Goal: Task Accomplishment & Management: Complete application form

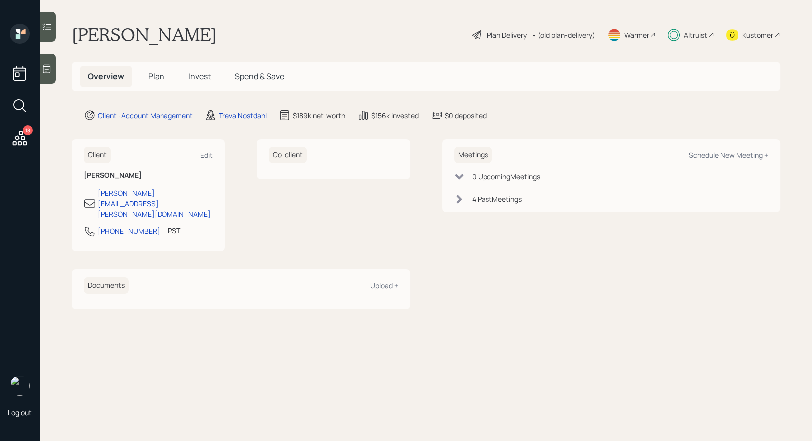
click at [154, 76] on span "Plan" at bounding box center [156, 76] width 16 height 11
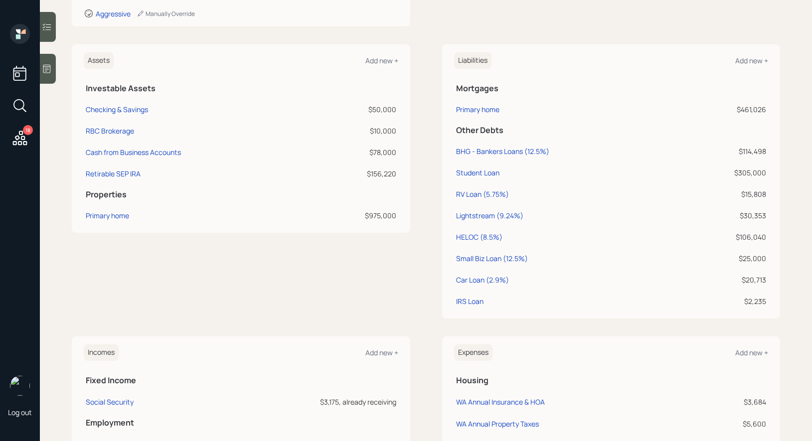
scroll to position [267, 0]
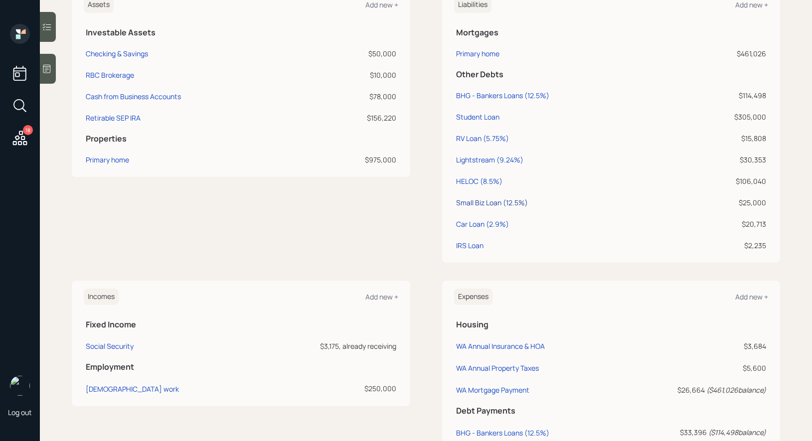
click at [489, 202] on div "Small Biz Loan (12.5%)" at bounding box center [492, 202] width 72 height 10
select select "other"
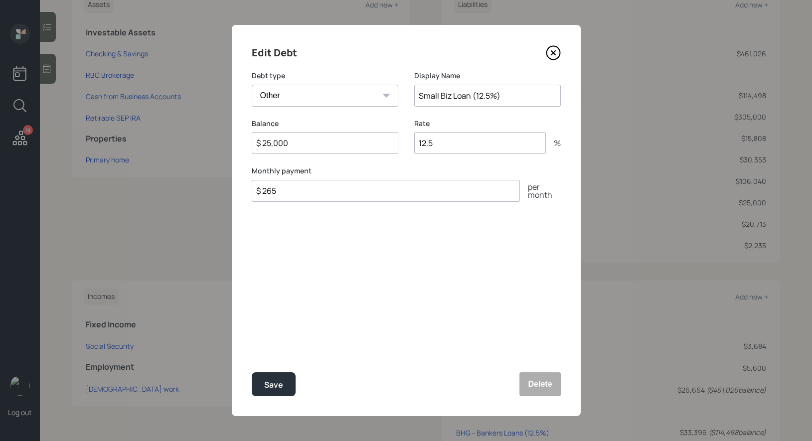
drag, startPoint x: 471, startPoint y: 99, endPoint x: 409, endPoint y: 99, distance: 62.8
click at [409, 99] on div "Debt type Car Credit Card Medical Student Other Display Name Small Biz Loan (12…" at bounding box center [406, 95] width 309 height 48
type input "SBA Loan(12.5%)"
click at [281, 388] on div "Save" at bounding box center [273, 384] width 19 height 13
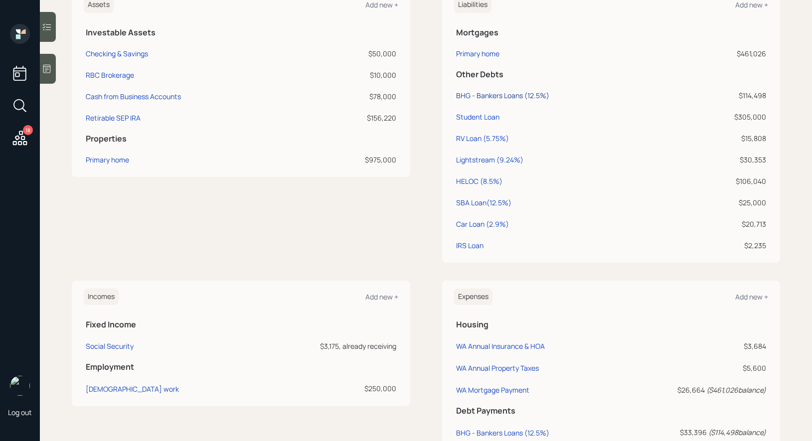
click at [502, 93] on div "BHG - Bankers Loans (12.5%)" at bounding box center [502, 95] width 93 height 10
select select "other"
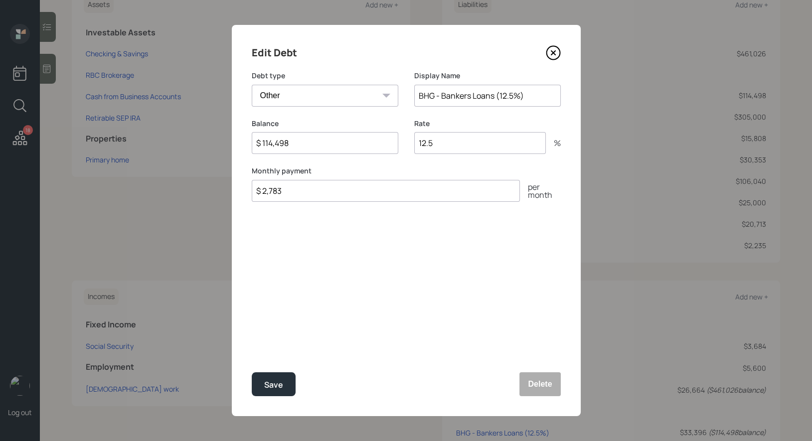
click at [307, 145] on input "$ 114,498" at bounding box center [325, 143] width 147 height 22
type input "$ 112,908"
click at [277, 387] on div "Save" at bounding box center [273, 384] width 19 height 13
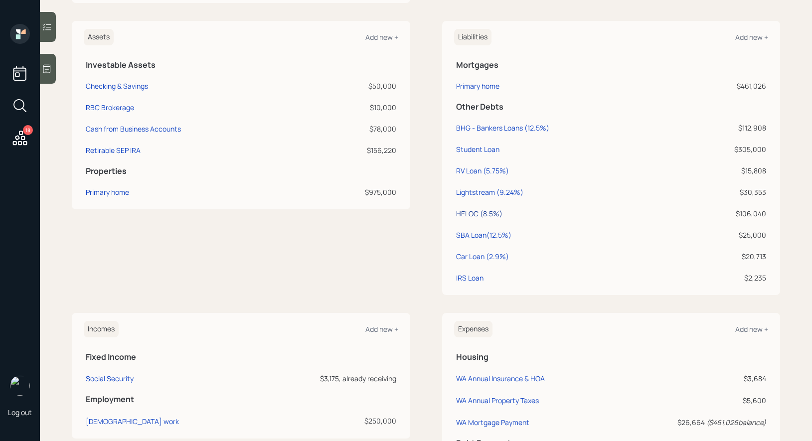
scroll to position [229, 0]
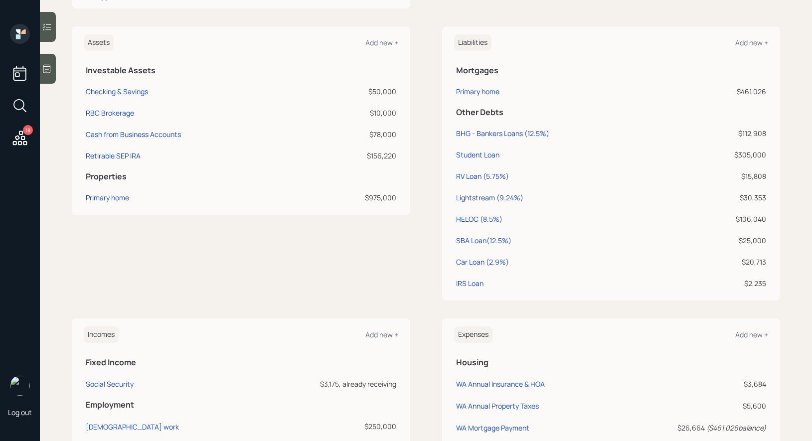
click at [485, 194] on div "Lightstream (9.24%)" at bounding box center [489, 197] width 67 height 10
select select "other"
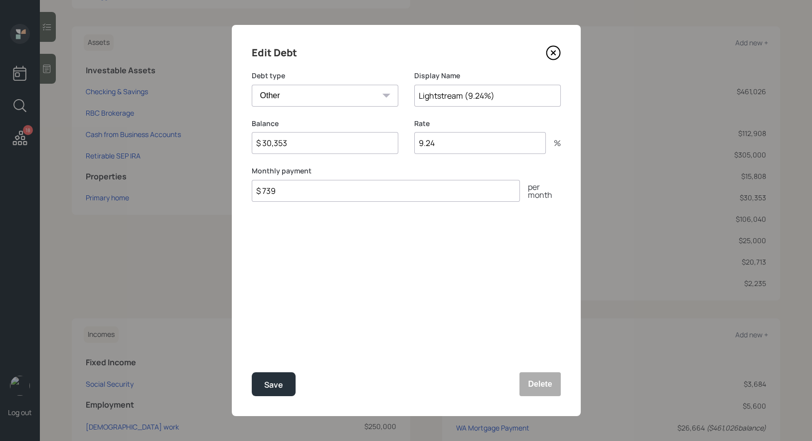
click at [298, 150] on input "$ 30,353" at bounding box center [325, 143] width 147 height 22
type input "$ 29,341"
click at [263, 384] on button "Save" at bounding box center [274, 384] width 44 height 24
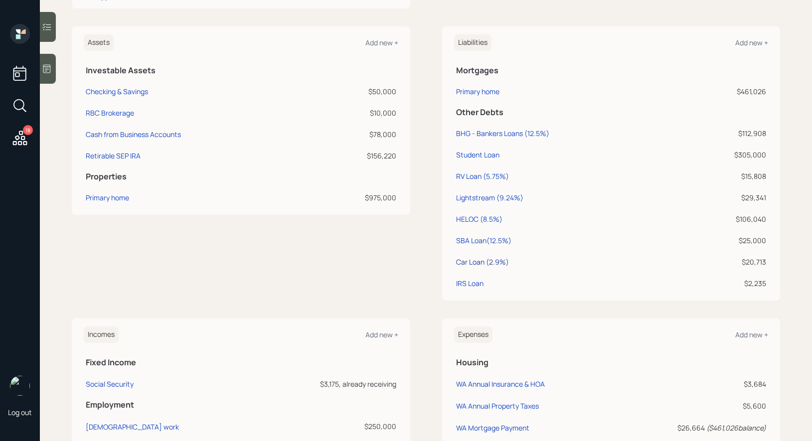
click at [469, 261] on div "Car Loan (2.9%)" at bounding box center [482, 262] width 53 height 10
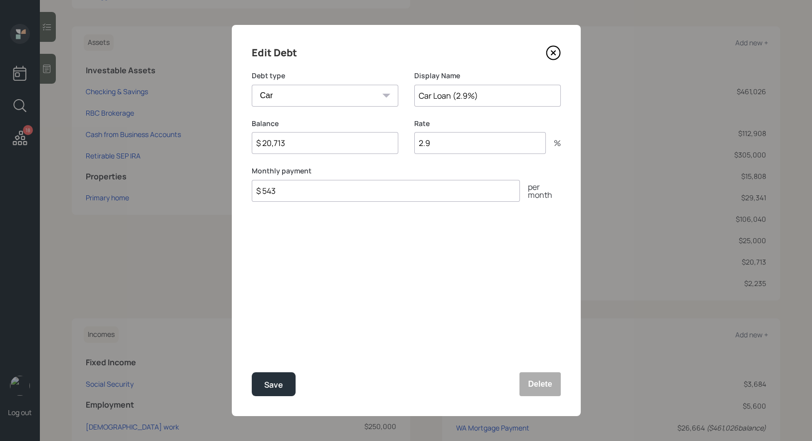
click at [293, 148] on input "$ 20,713" at bounding box center [325, 143] width 147 height 22
type input "$ 19,730"
click at [278, 382] on div "Save" at bounding box center [273, 384] width 19 height 13
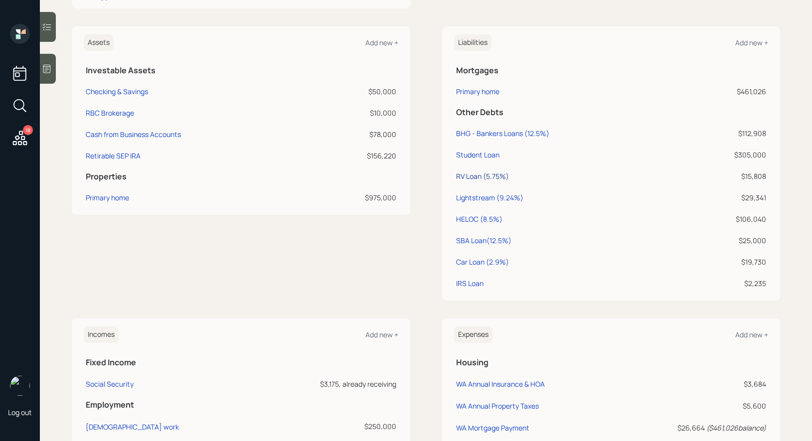
click at [467, 174] on div "RV Loan (5.75%)" at bounding box center [482, 176] width 53 height 10
select select "other"
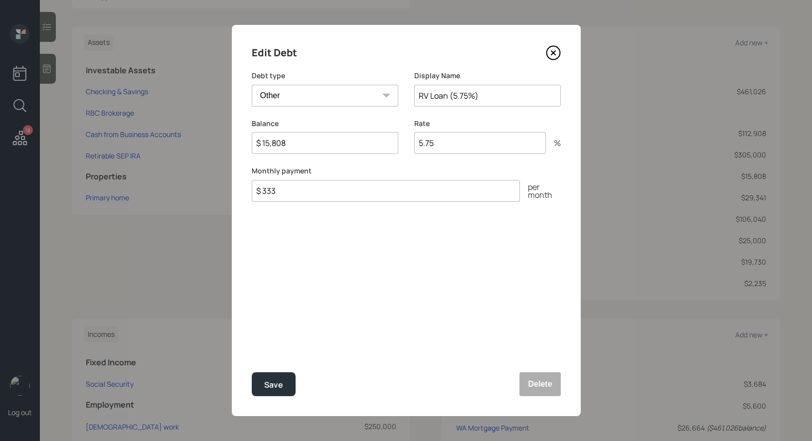
click at [310, 143] on input "$ 15,808" at bounding box center [325, 143] width 147 height 22
type input "$ 15,295"
click at [279, 392] on button "Save" at bounding box center [274, 384] width 44 height 24
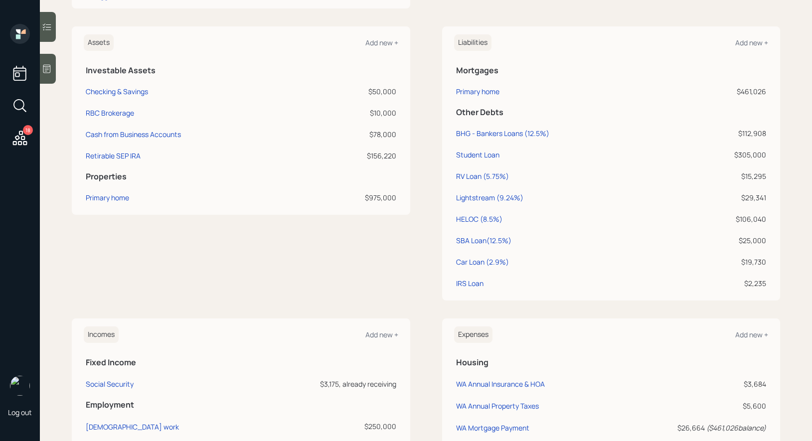
click at [476, 291] on td "IRS Loan" at bounding box center [568, 281] width 229 height 21
click at [466, 281] on div "IRS Loan" at bounding box center [469, 283] width 27 height 10
select select "other"
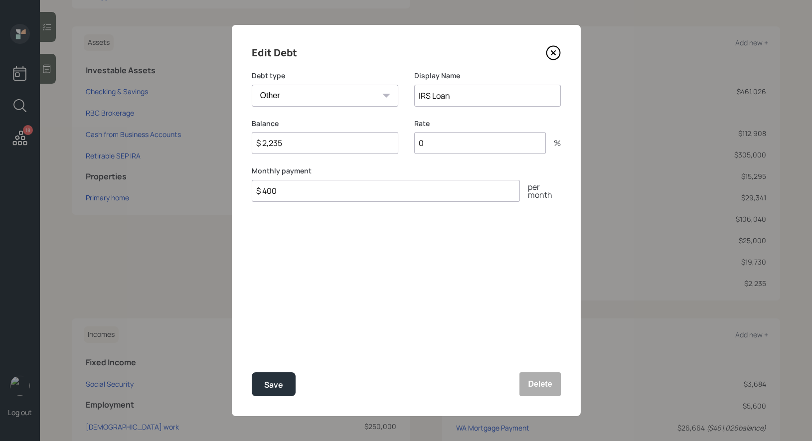
click at [315, 146] on input "$ 2,235" at bounding box center [325, 143] width 147 height 22
type input "$ 1,851"
click at [278, 384] on div "Save" at bounding box center [273, 384] width 19 height 13
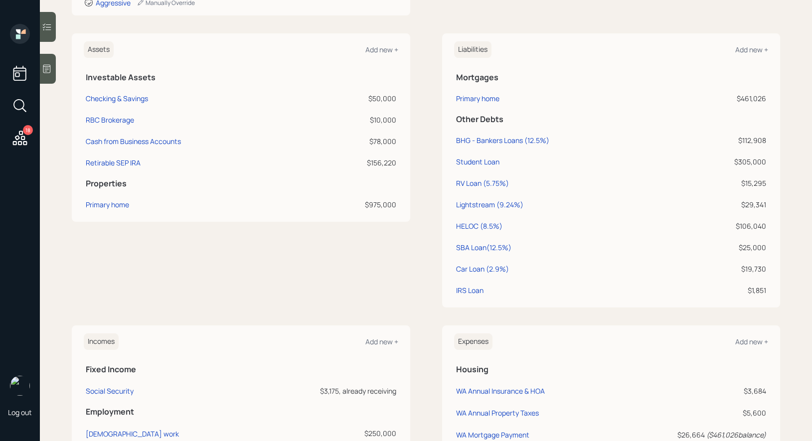
scroll to position [219, 0]
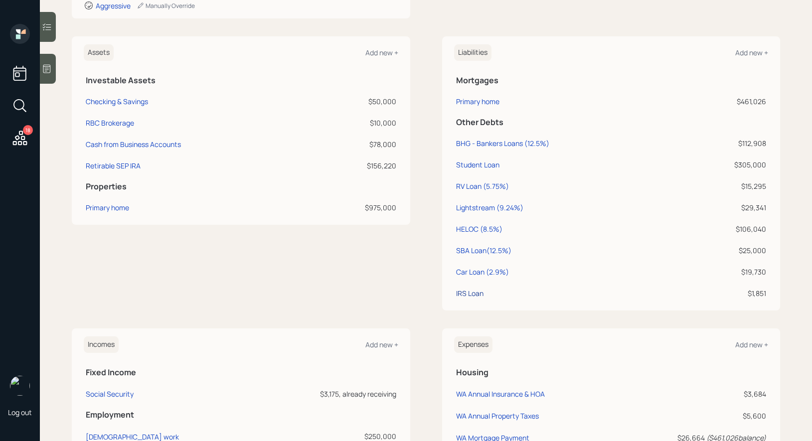
click at [463, 292] on div "IRS Loan" at bounding box center [469, 293] width 27 height 10
select select "other"
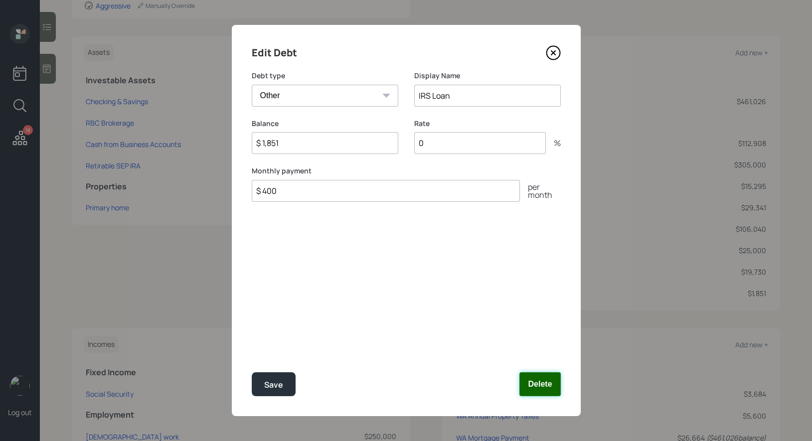
click at [548, 384] on button "Delete" at bounding box center [539, 384] width 41 height 24
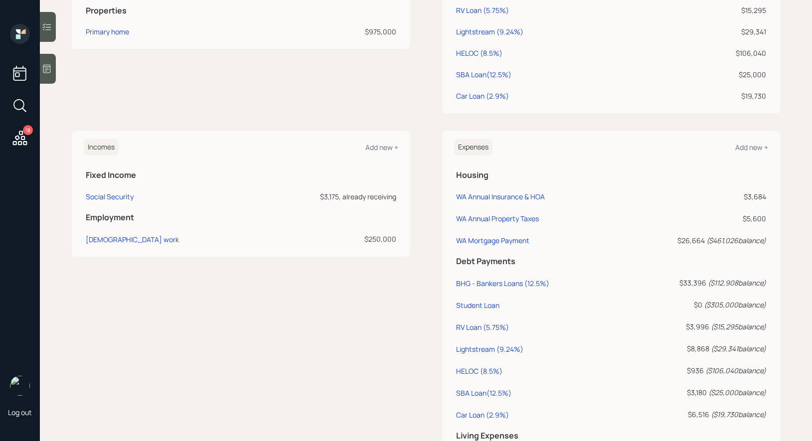
scroll to position [517, 0]
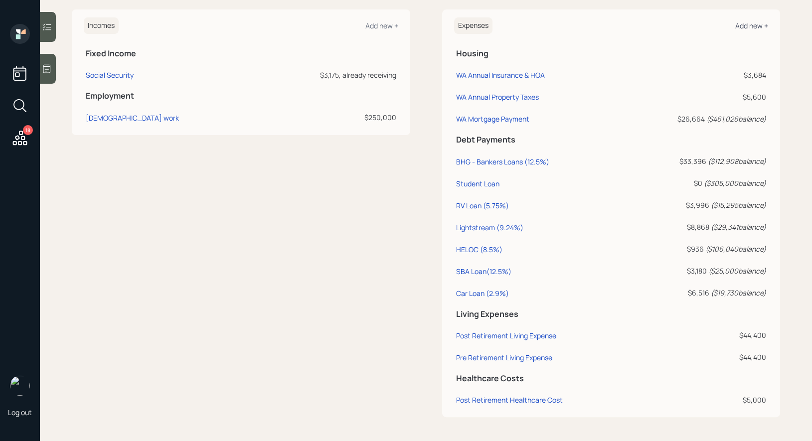
click at [755, 21] on div "Add new +" at bounding box center [751, 25] width 33 height 9
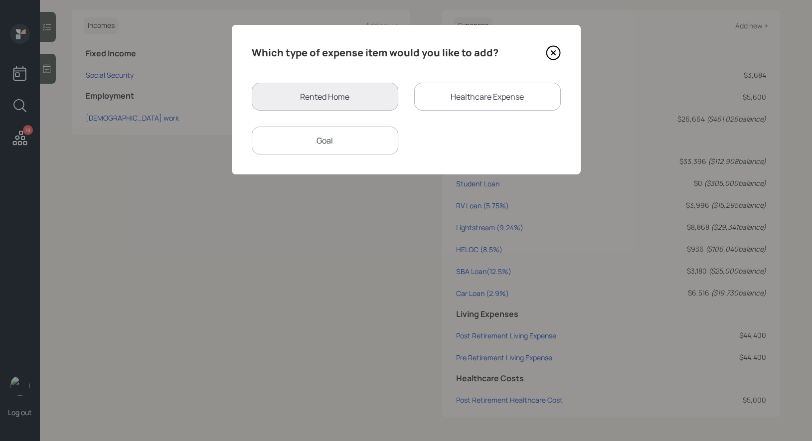
click at [373, 132] on div "Goal" at bounding box center [325, 141] width 147 height 28
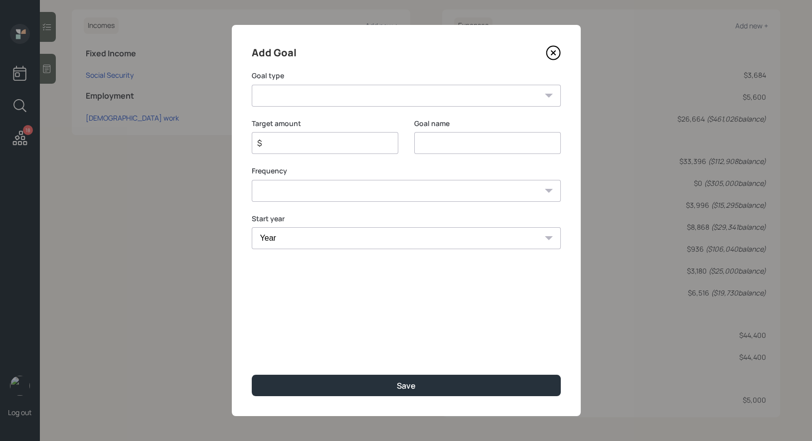
click at [465, 149] on input at bounding box center [487, 143] width 147 height 22
type input "IRS Payment"
click at [338, 148] on input "$" at bounding box center [321, 143] width 130 height 12
type input "$ 1,800"
click at [322, 191] on select "One time Every 1 year Every 2 years Every 3 years Every 4 years Every 5 years E…" at bounding box center [406, 191] width 309 height 22
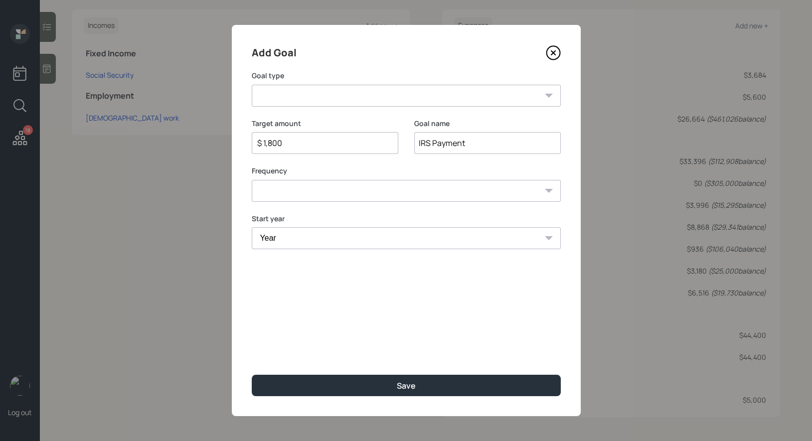
select select "0"
click at [252, 180] on select "One time Every 1 year Every 2 years Every 3 years Every 4 years Every 5 years E…" at bounding box center [406, 191] width 309 height 22
click at [299, 239] on select "Year [DATE] 2026 2027 2028 2029 2030 2031 2032 2033 2034 2035 2036 2037 2038 20…" at bounding box center [406, 238] width 309 height 22
select select "2025"
click at [252, 227] on select "Year [DATE] 2026 2027 2028 2029 2030 2031 2032 2033 2034 2035 2036 2037 2038 20…" at bounding box center [406, 238] width 309 height 22
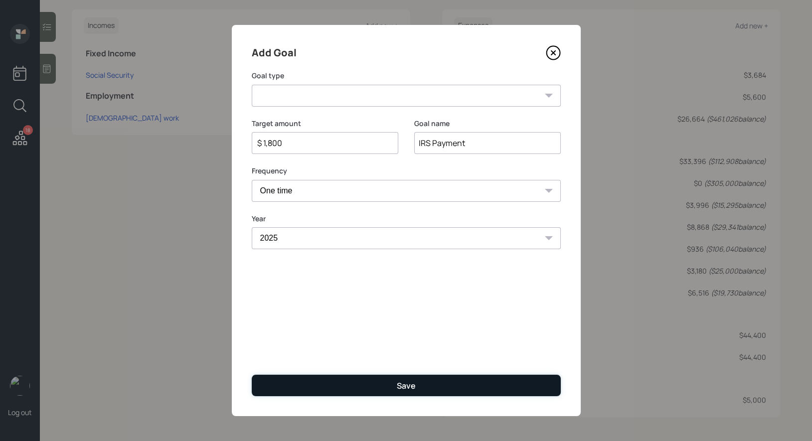
click at [299, 390] on button "Save" at bounding box center [406, 385] width 309 height 21
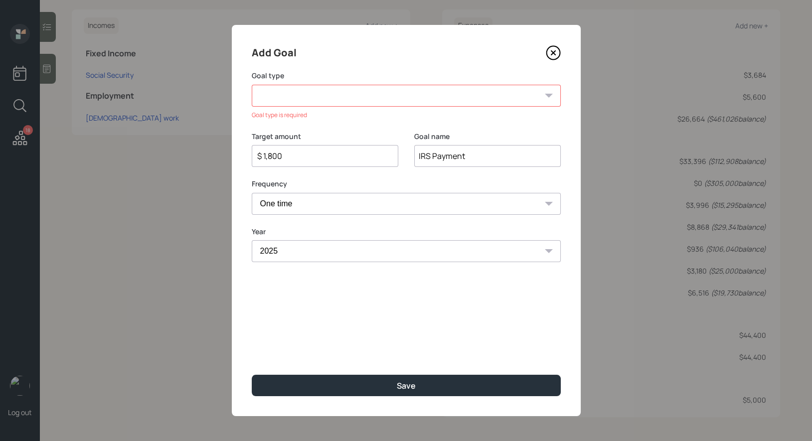
click at [355, 95] on select "Create an emergency fund Donate to charity Purchase a home Make a purchase Supp…" at bounding box center [406, 96] width 309 height 22
select select "other"
click at [252, 85] on select "Create an emergency fund Donate to charity Purchase a home Make a purchase Supp…" at bounding box center [406, 96] width 309 height 22
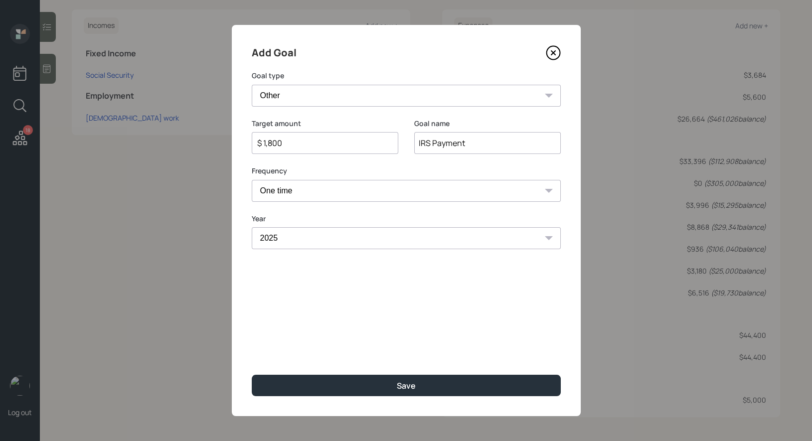
click at [307, 146] on input "$ 1,800" at bounding box center [321, 143] width 130 height 12
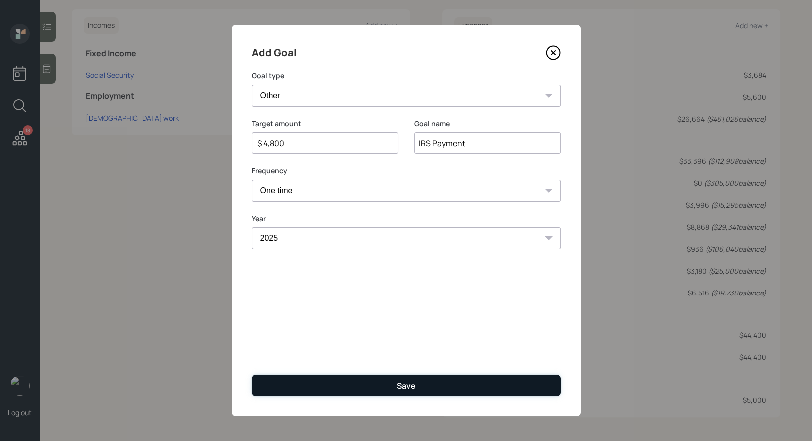
click at [328, 387] on button "Save" at bounding box center [406, 385] width 309 height 21
type input "$"
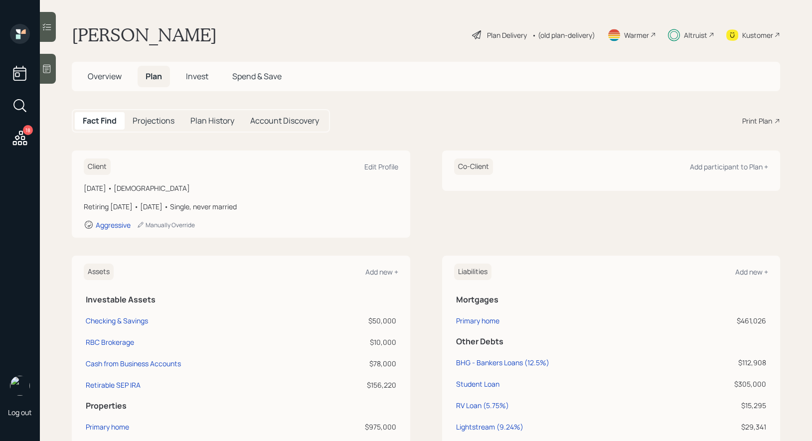
scroll to position [171, 0]
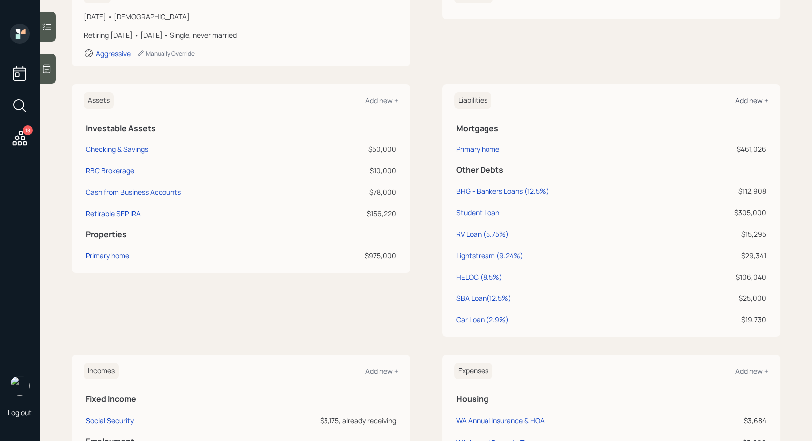
click at [748, 100] on div "Add new +" at bounding box center [751, 100] width 33 height 9
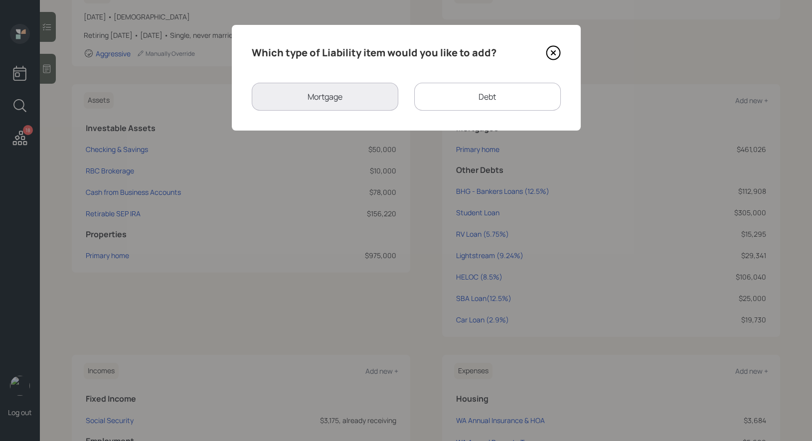
click at [457, 105] on div "Debt" at bounding box center [487, 97] width 147 height 28
select select "credit_card"
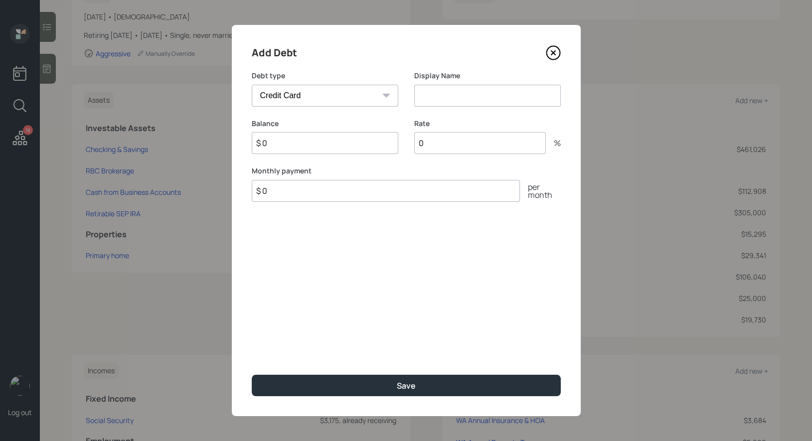
click at [438, 99] on input at bounding box center [487, 96] width 147 height 22
type input "Miracle Ear"
click at [277, 144] on input "$ 0" at bounding box center [325, 143] width 147 height 22
type input "$ 4,352"
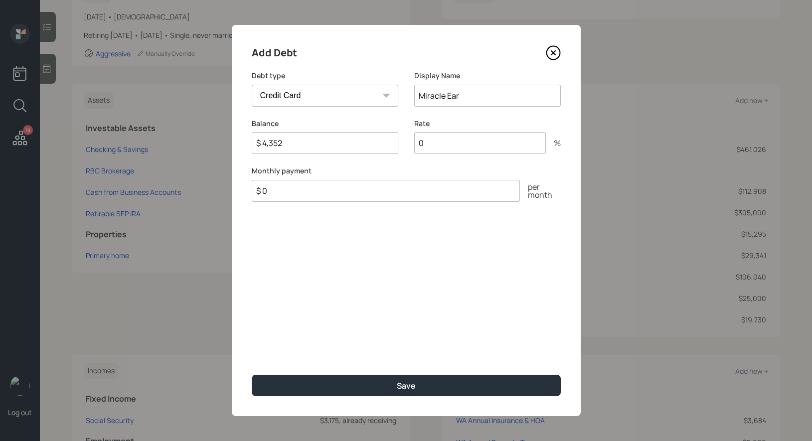
click at [450, 145] on input "0" at bounding box center [480, 143] width 132 height 22
type input "12.99"
click at [479, 101] on input "Miracle Ear" at bounding box center [487, 96] width 147 height 22
type input "Miracle Ear (12.99%)"
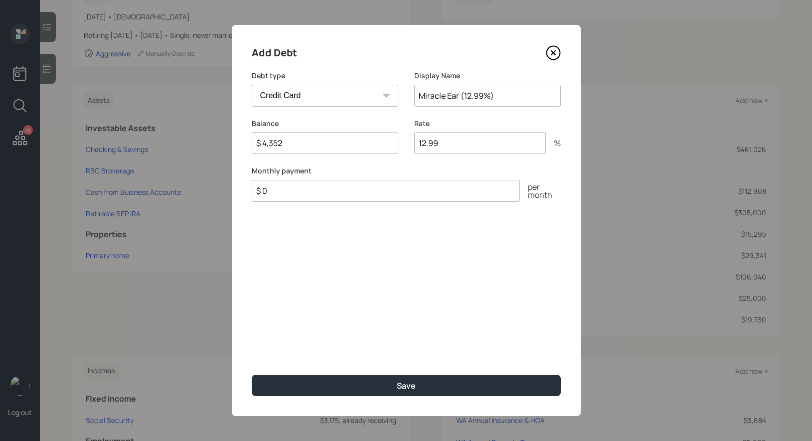
click at [332, 189] on input "$ 0" at bounding box center [386, 191] width 268 height 22
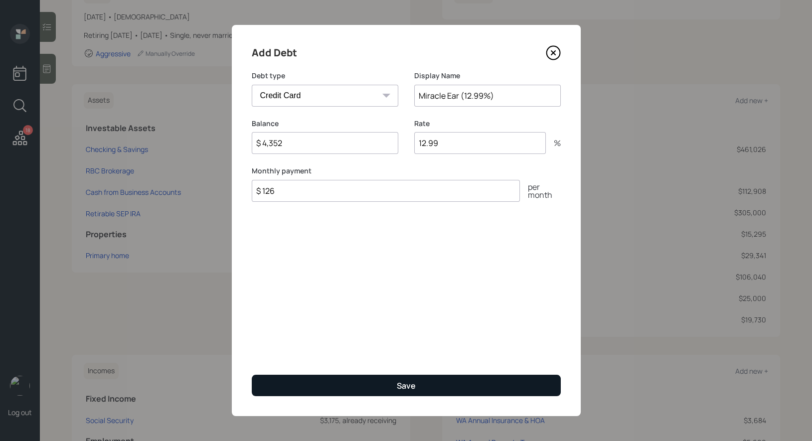
type input "$ 126"
click at [331, 388] on button "Save" at bounding box center [406, 385] width 309 height 21
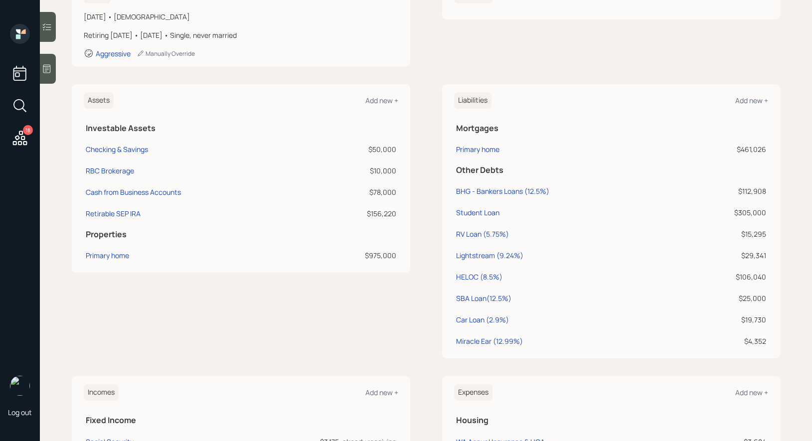
scroll to position [179, 0]
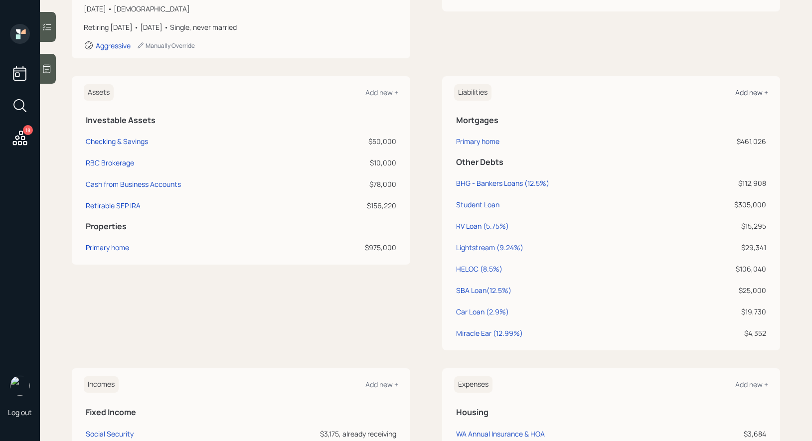
click at [755, 92] on div "Add new +" at bounding box center [751, 92] width 33 height 9
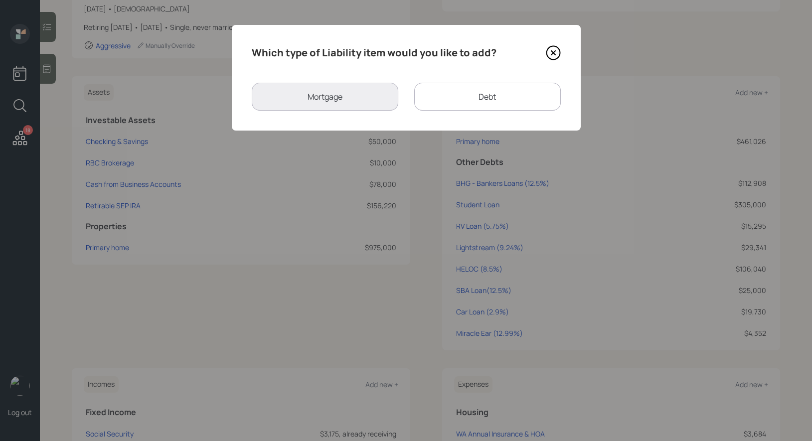
click at [445, 101] on div "Debt" at bounding box center [487, 97] width 147 height 28
select select "credit_card"
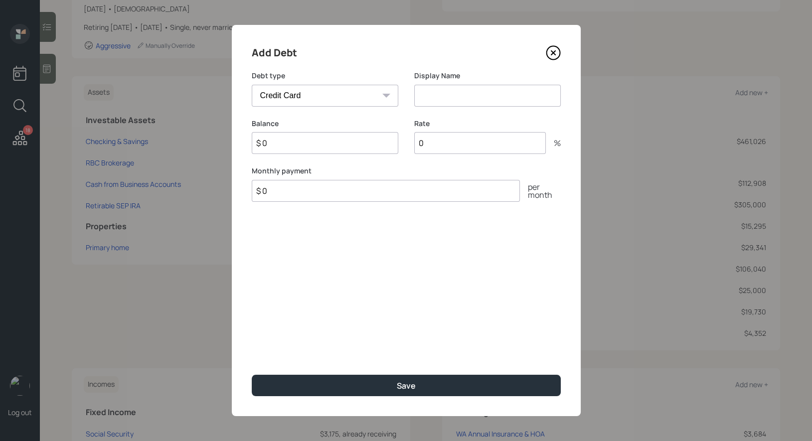
click at [453, 96] on input at bounding box center [487, 96] width 147 height 22
type input "RBC Credit"
click at [332, 187] on input "$ 0" at bounding box center [386, 191] width 268 height 22
type input "$ 69"
click at [295, 142] on input "$ 0" at bounding box center [325, 143] width 147 height 22
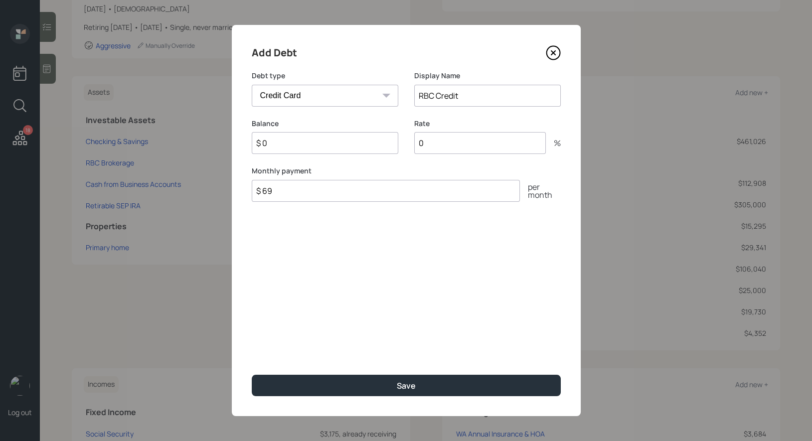
click at [295, 142] on input "$ 0" at bounding box center [325, 143] width 147 height 22
type input "$ 9,147"
click at [442, 146] on input "0" at bounding box center [480, 143] width 132 height 22
type input "8.32"
click at [478, 96] on input "RBC Credit" at bounding box center [487, 96] width 147 height 22
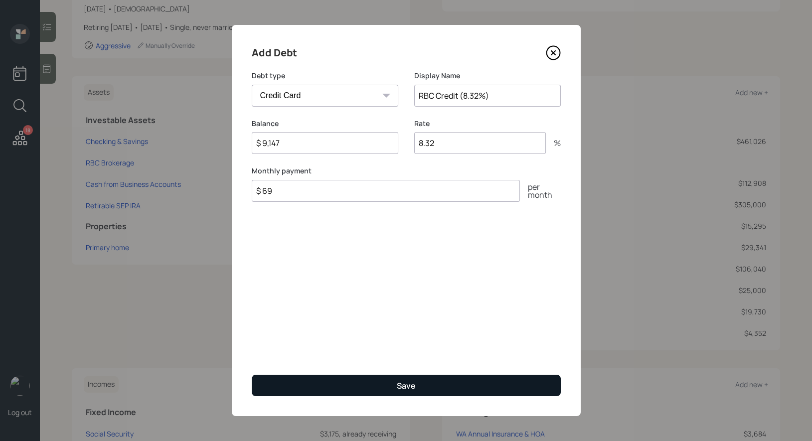
type input "RBC Credit (8.32%)"
click at [382, 385] on button "Save" at bounding box center [406, 385] width 309 height 21
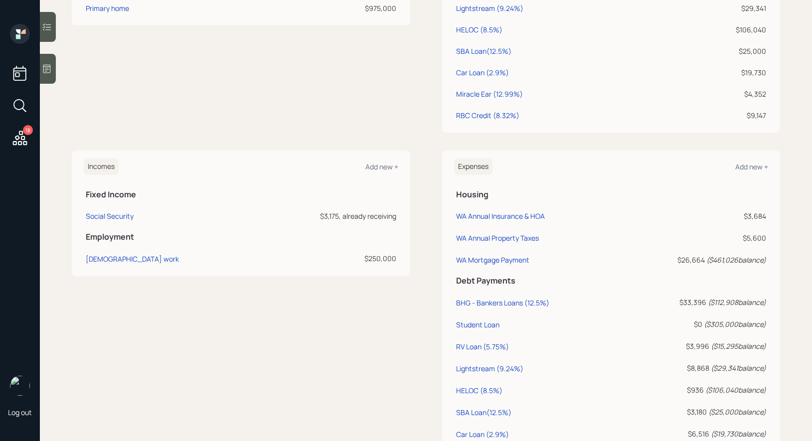
scroll to position [561, 0]
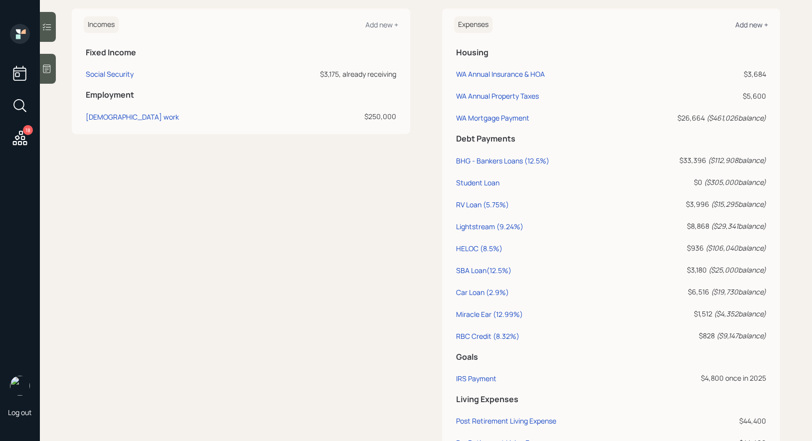
click at [754, 25] on div "Add new +" at bounding box center [751, 24] width 33 height 9
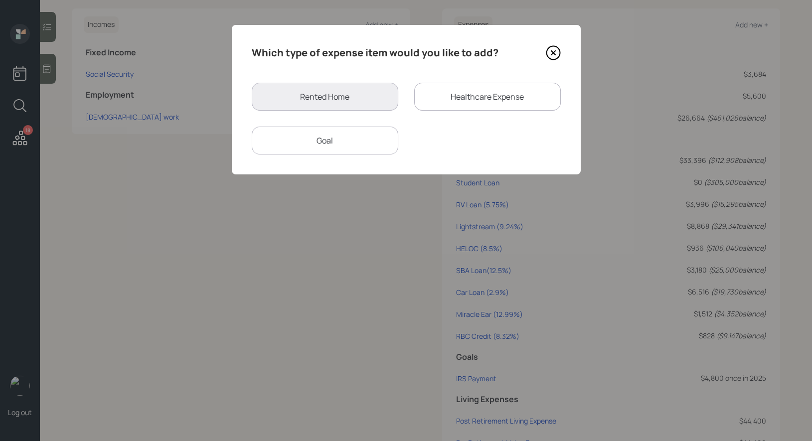
click at [333, 146] on div "Goal" at bounding box center [325, 141] width 147 height 28
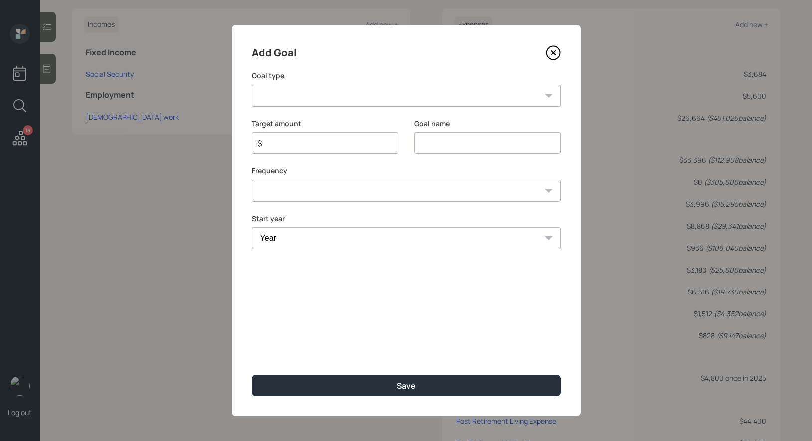
click at [475, 147] on input at bounding box center [487, 143] width 147 height 22
type input "Psych Course"
click at [344, 142] on input "$" at bounding box center [321, 143] width 130 height 12
type input "$ 4,000"
click at [507, 148] on input "Psych Course" at bounding box center [487, 143] width 147 height 22
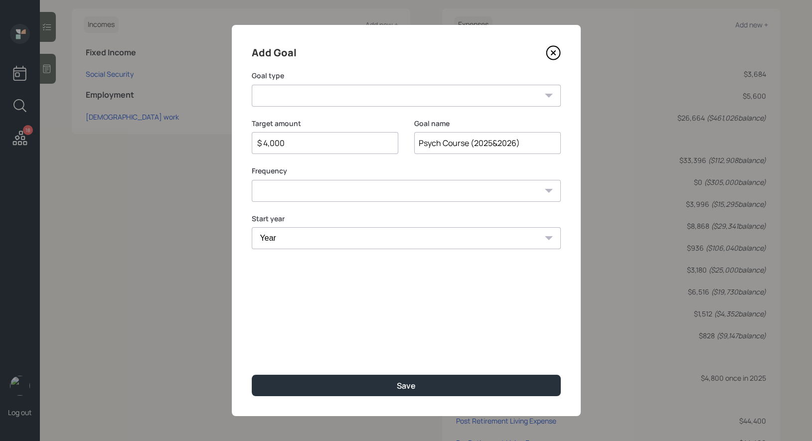
type input "Psych Course (2025&2026)"
click at [421, 192] on select "One time Every 1 year Every 2 years Every 3 years Every 4 years Every 5 years E…" at bounding box center [406, 191] width 309 height 22
select select "1"
click at [252, 180] on select "One time Every 1 year Every 2 years Every 3 years Every 4 years Every 5 years E…" at bounding box center [406, 191] width 309 height 22
click at [339, 241] on select "Year [DATE] 2026 2027 2028 2029 2030 2031 2032 2033 2034 2035 2036 2037 2038 20…" at bounding box center [325, 238] width 147 height 22
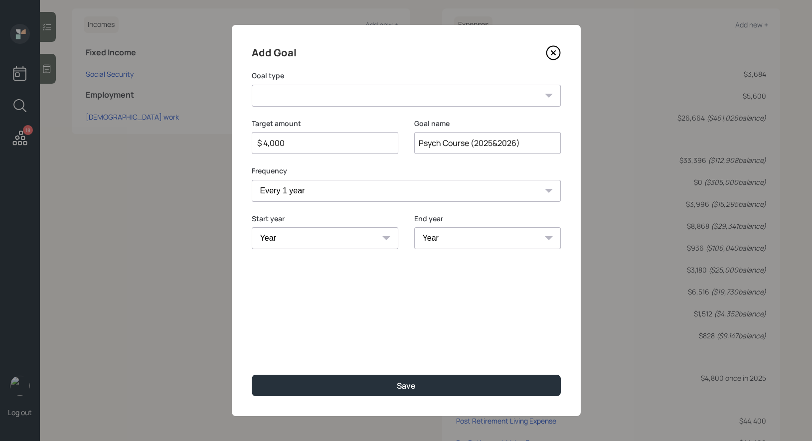
select select "2025"
click at [252, 227] on select "Year [DATE] 2026 2027 2028 2029 2030 2031 2032 2033 2034 2035 2036 2037 2038 20…" at bounding box center [325, 238] width 147 height 22
click at [445, 242] on select "Year [DATE] 2026 2027 2028 2029 2030 2031 2032 2033 2034 2035 2036 2037 2038 20…" at bounding box center [487, 238] width 147 height 22
select select "2026"
click at [414, 227] on select "Year [DATE] 2026 2027 2028 2029 2030 2031 2032 2033 2034 2035 2036 2037 2038 20…" at bounding box center [487, 238] width 147 height 22
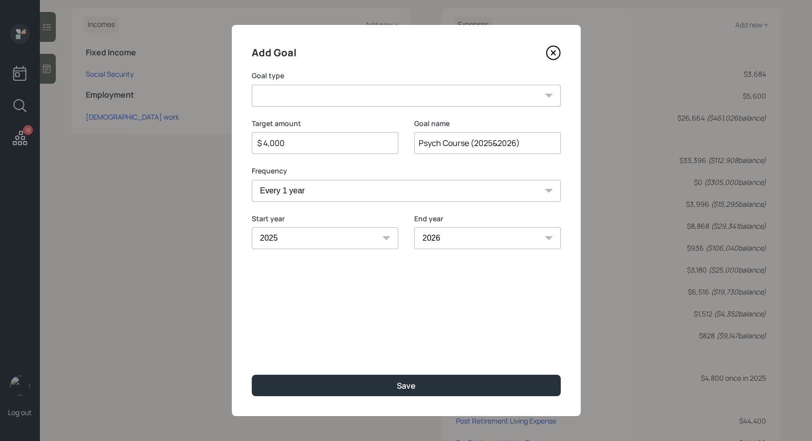
click at [404, 93] on select "Create an emergency fund Donate to charity Purchase a home Make a purchase Supp…" at bounding box center [406, 96] width 309 height 22
select select "other"
click at [252, 85] on select "Create an emergency fund Donate to charity Purchase a home Make a purchase Supp…" at bounding box center [406, 96] width 309 height 22
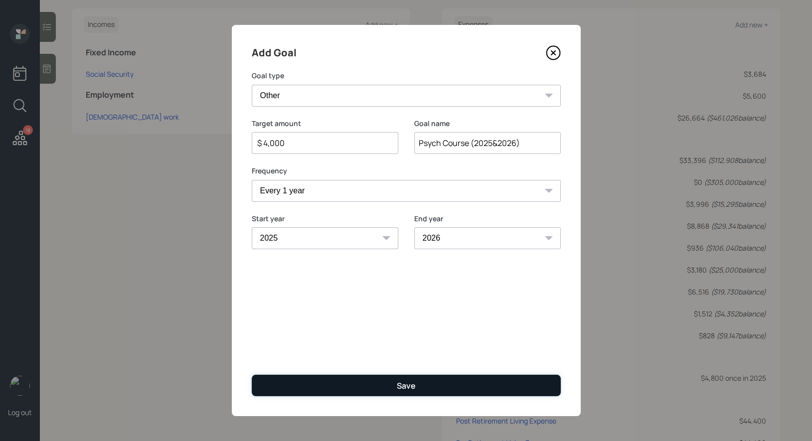
click at [326, 387] on button "Save" at bounding box center [406, 385] width 309 height 21
type input "$"
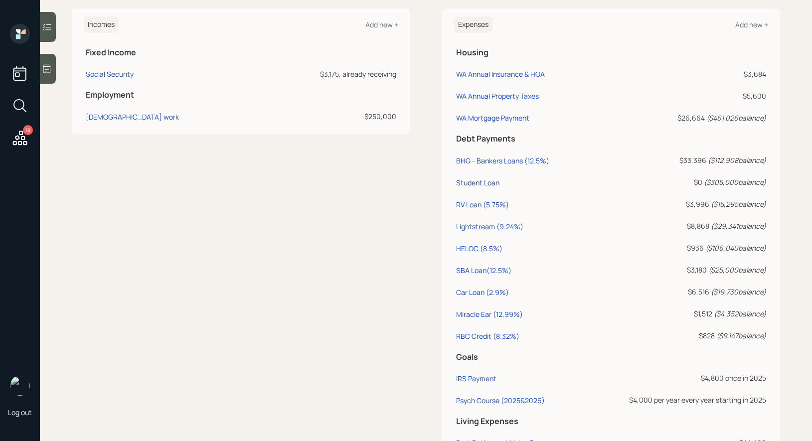
click at [483, 178] on div "Student Loan" at bounding box center [477, 182] width 43 height 9
select select "student"
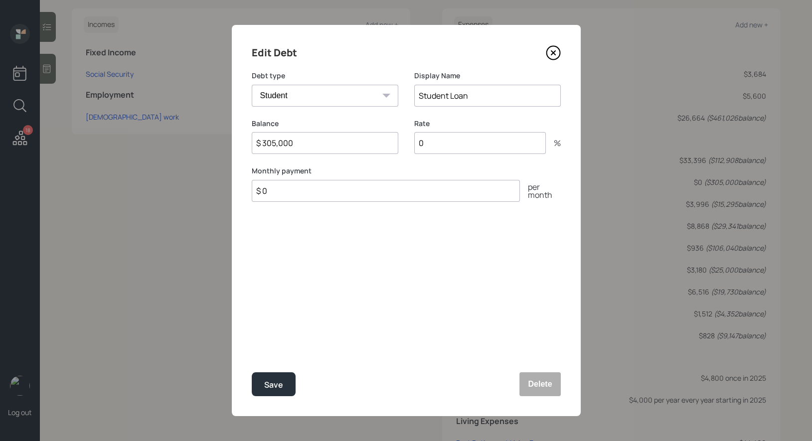
click at [304, 148] on input "$ 305,000" at bounding box center [325, 143] width 147 height 22
type input "$ 280,191"
click at [271, 385] on div "Save" at bounding box center [273, 384] width 19 height 13
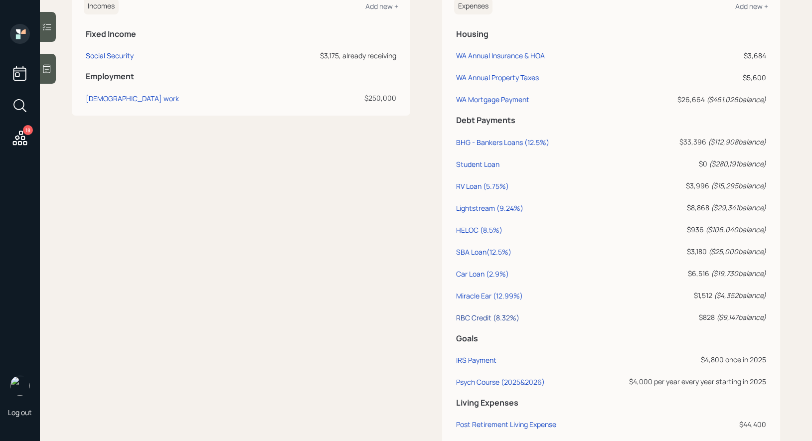
scroll to position [580, 0]
click at [475, 141] on div "BHG - Bankers Loans (12.5%)" at bounding box center [502, 141] width 93 height 9
select select "other"
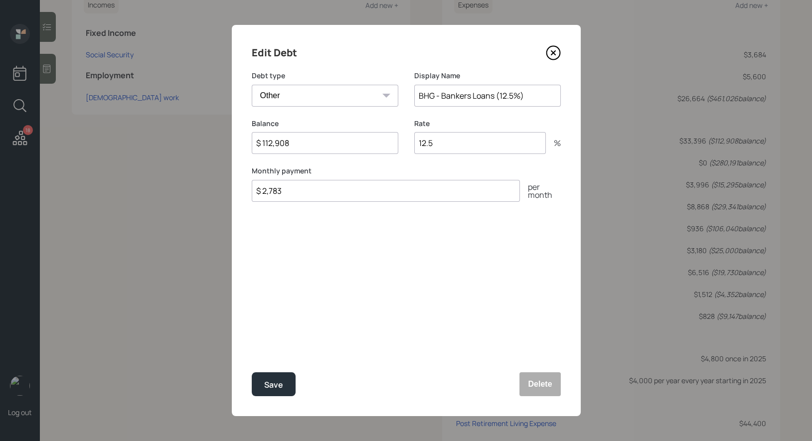
click at [312, 145] on input "$ 112,908" at bounding box center [325, 143] width 147 height 22
click at [555, 47] on icon at bounding box center [553, 52] width 15 height 15
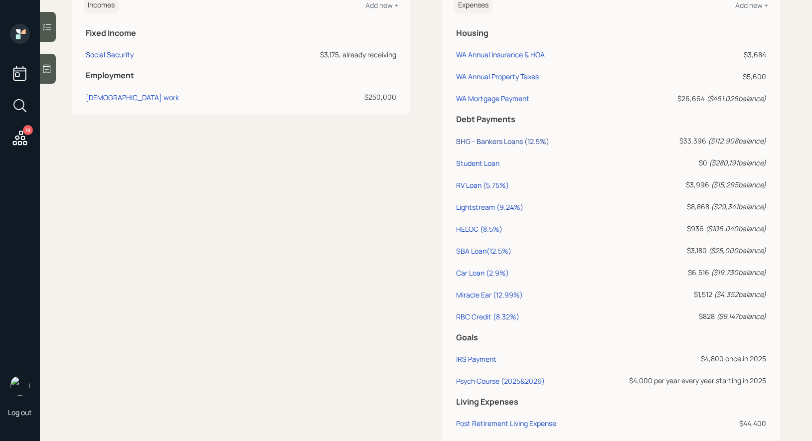
click at [497, 140] on div "BHG - Bankers Loans (12.5%)" at bounding box center [502, 141] width 93 height 9
select select "other"
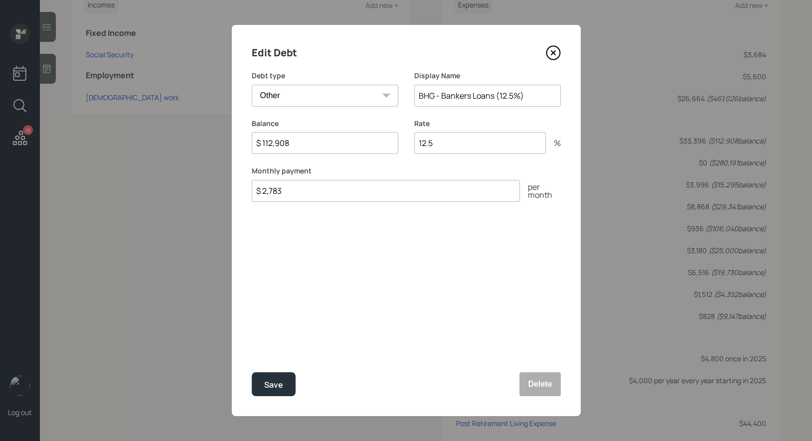
click at [553, 51] on icon at bounding box center [553, 52] width 15 height 15
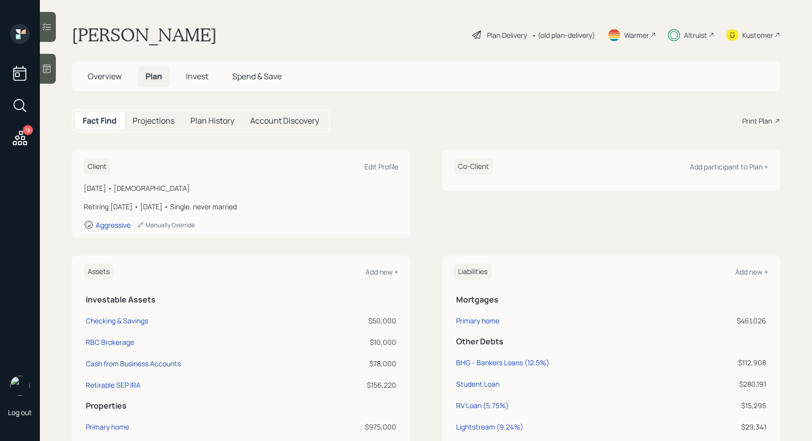
click at [499, 32] on div "Plan Delivery" at bounding box center [507, 35] width 40 height 10
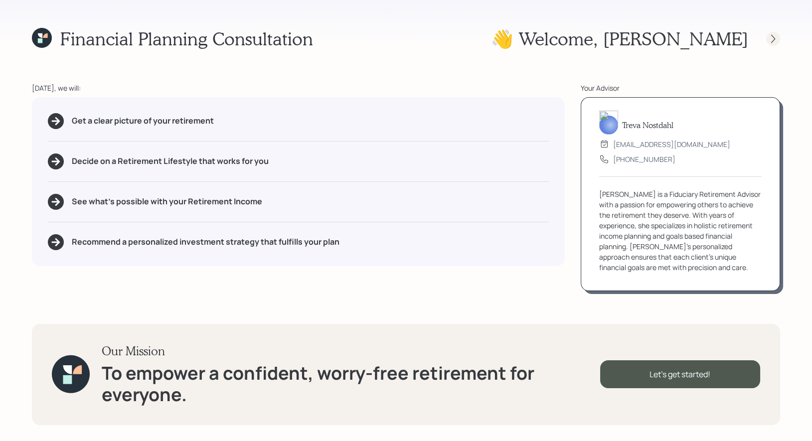
click at [770, 40] on icon at bounding box center [773, 39] width 10 height 10
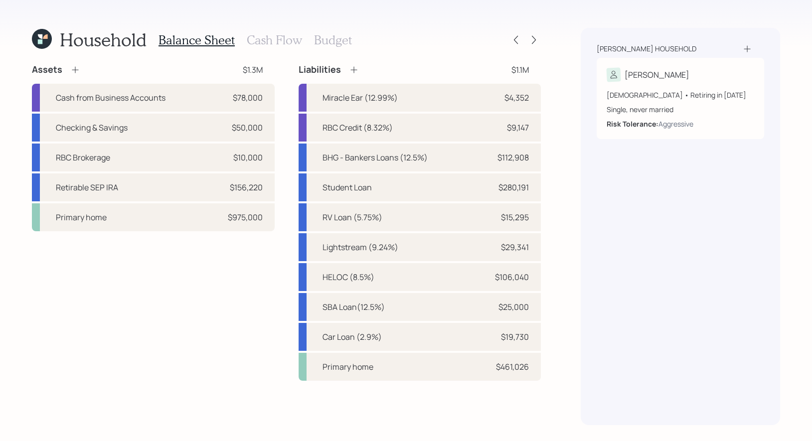
click at [353, 70] on icon at bounding box center [353, 70] width 6 height 6
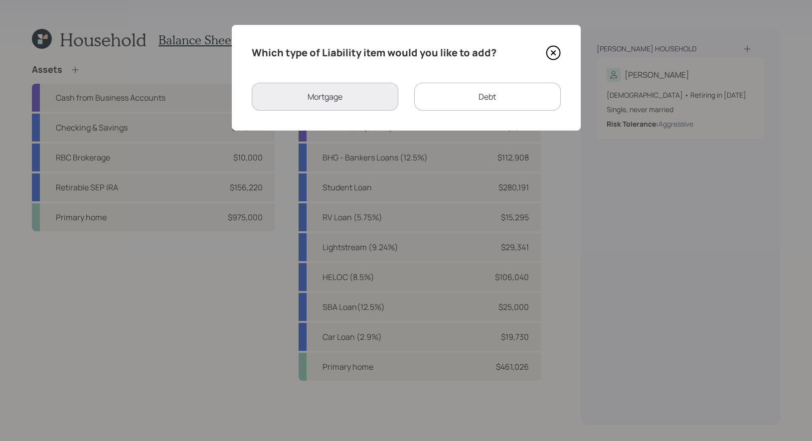
click at [447, 93] on div "Debt" at bounding box center [487, 97] width 147 height 28
select select "credit_card"
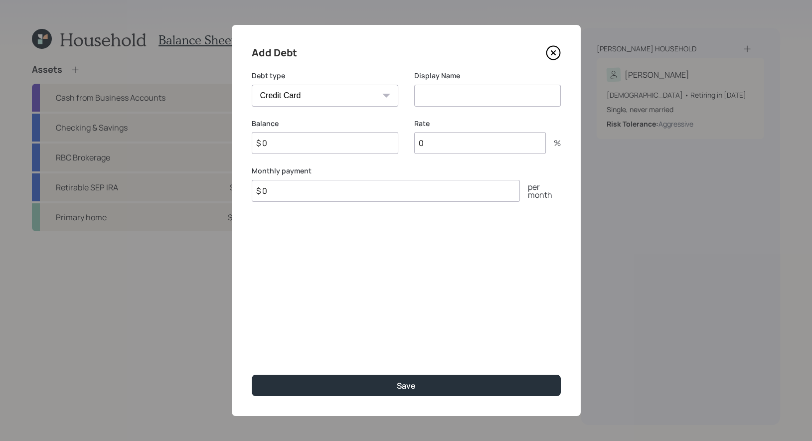
click at [446, 93] on input at bounding box center [487, 96] width 147 height 22
type input "Chase Biz - 3351"
click at [293, 151] on input "$ 0" at bounding box center [325, 143] width 147 height 22
type input "$ 6,199"
click at [436, 146] on input "0" at bounding box center [480, 143] width 132 height 22
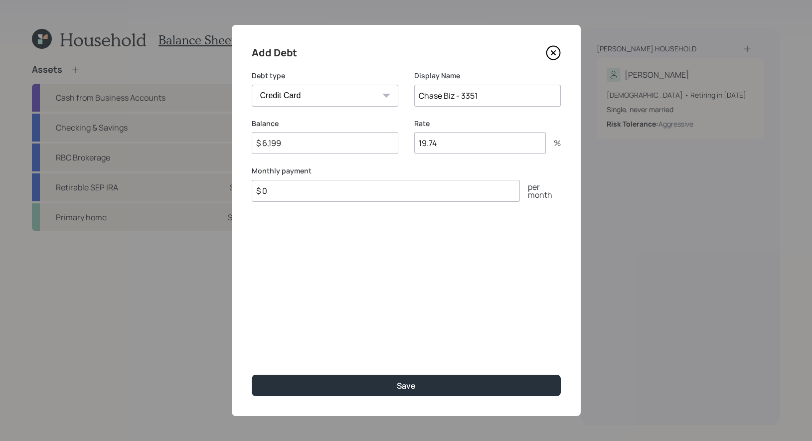
type input "19.74"
click at [371, 192] on input "$ 0" at bounding box center [386, 191] width 268 height 22
type input "$ 150"
click at [493, 97] on input "Chase Biz - 3351" at bounding box center [487, 96] width 147 height 22
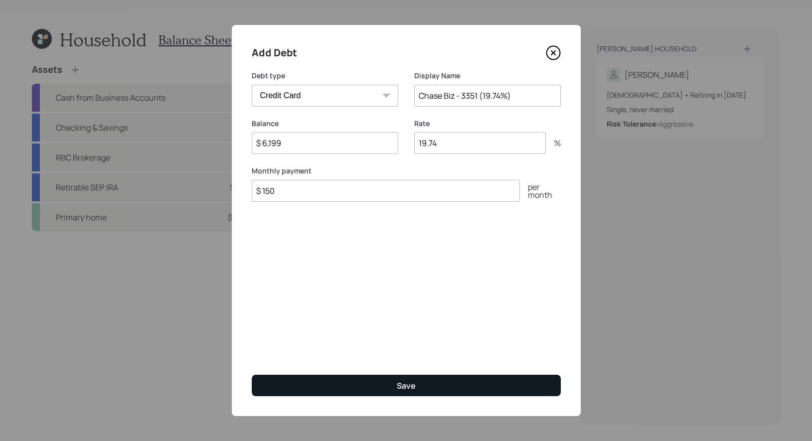
type input "Chase Biz - 3351 (19.74%)"
click at [382, 386] on button "Save" at bounding box center [406, 385] width 309 height 21
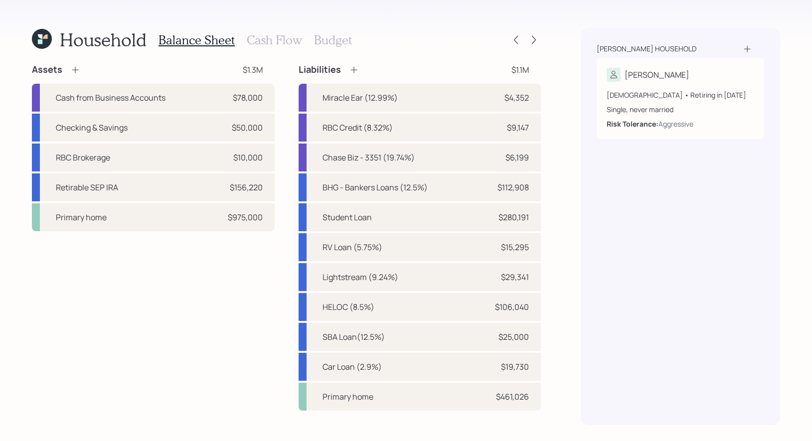
click at [353, 68] on icon at bounding box center [354, 70] width 10 height 10
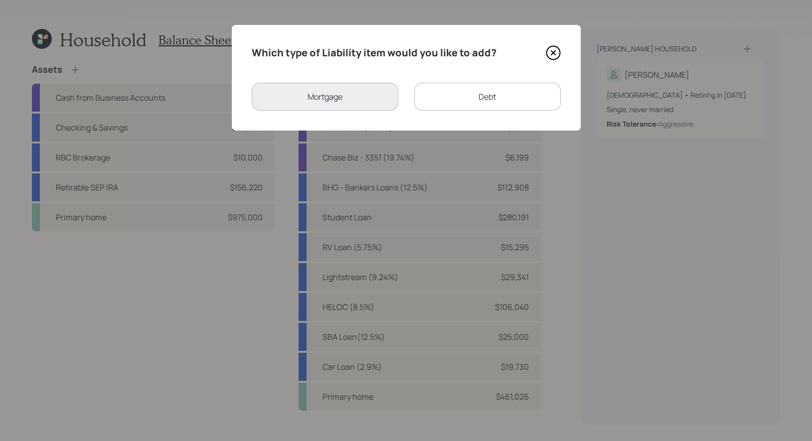
click at [462, 85] on div "Debt" at bounding box center [487, 97] width 147 height 28
select select "credit_card"
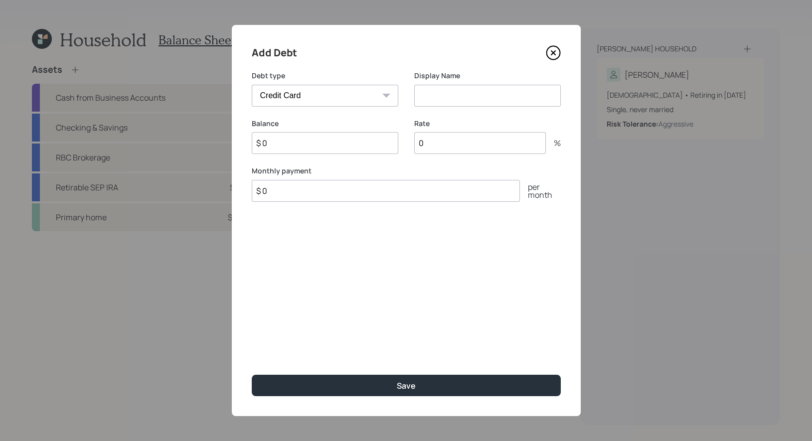
click at [454, 99] on input at bounding box center [487, 96] width 147 height 22
type input "BA - MC (17.99%)"
click at [333, 148] on input "$ 0" at bounding box center [325, 143] width 147 height 22
type input "$ 13,762"
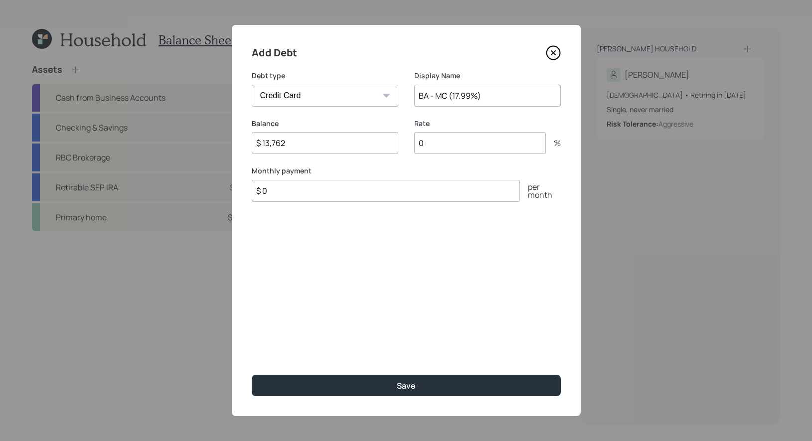
click at [388, 192] on input "$ 0" at bounding box center [386, 191] width 268 height 22
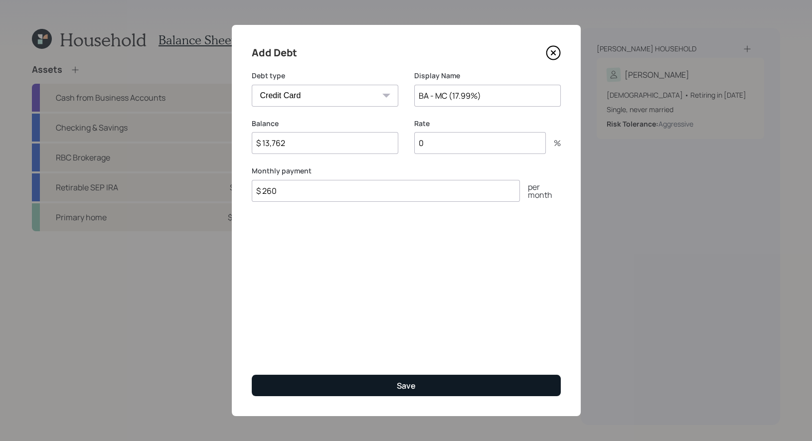
type input "$ 260"
click at [382, 385] on button "Save" at bounding box center [406, 385] width 309 height 21
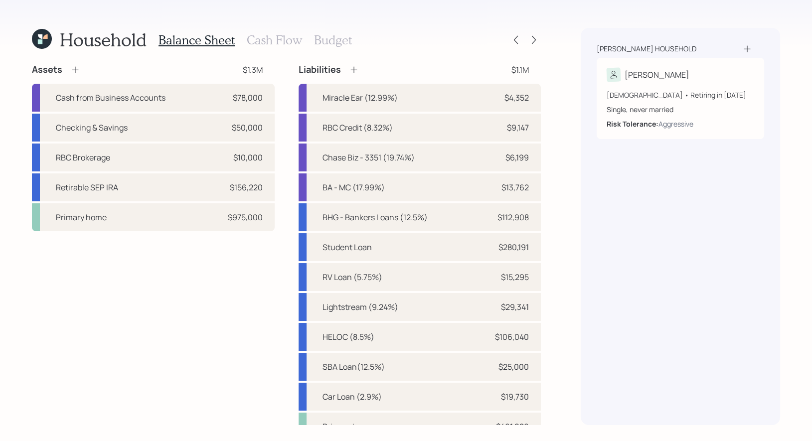
click at [351, 70] on icon at bounding box center [354, 70] width 10 height 10
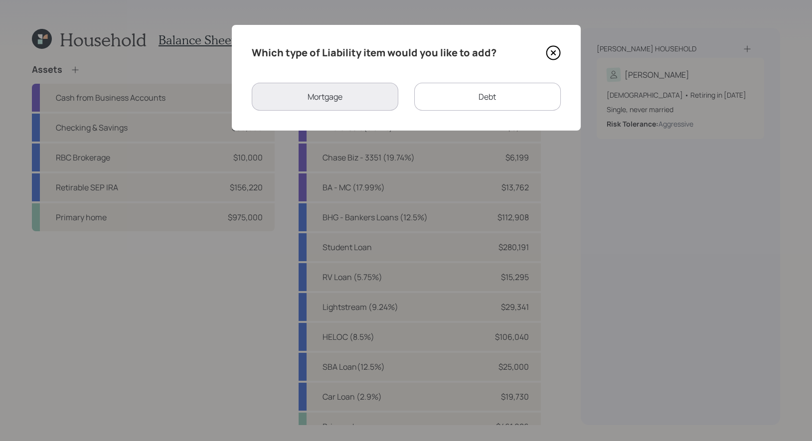
click at [439, 99] on div "Debt" at bounding box center [487, 97] width 147 height 28
select select "credit_card"
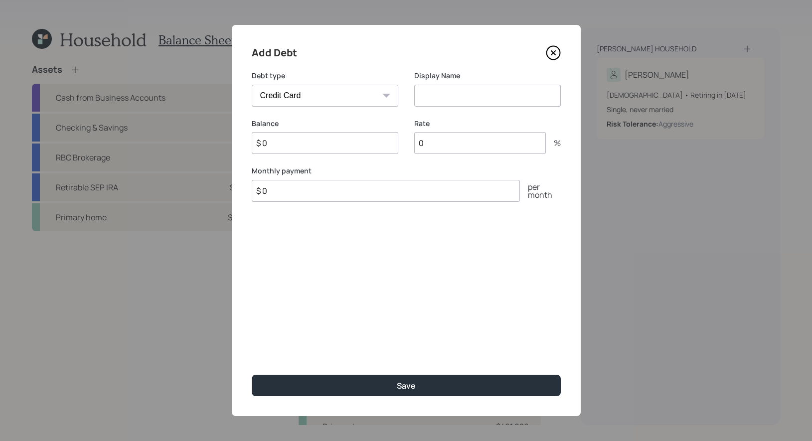
click at [442, 95] on input at bounding box center [487, 96] width 147 height 22
type input "Chase SW 5155 (10.25%)"
click at [343, 143] on input "$ 0" at bounding box center [325, 143] width 147 height 22
type input "$ 16,470"
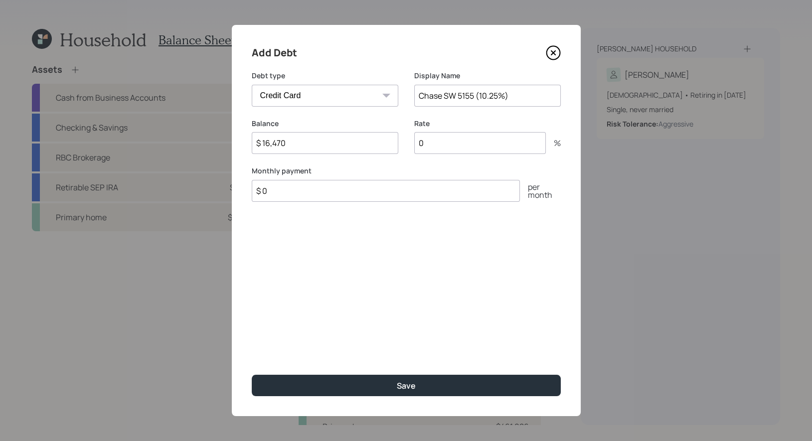
click at [298, 197] on input "$ 0" at bounding box center [386, 191] width 268 height 22
type input "$ 386"
click at [449, 146] on input "0" at bounding box center [480, 143] width 132 height 22
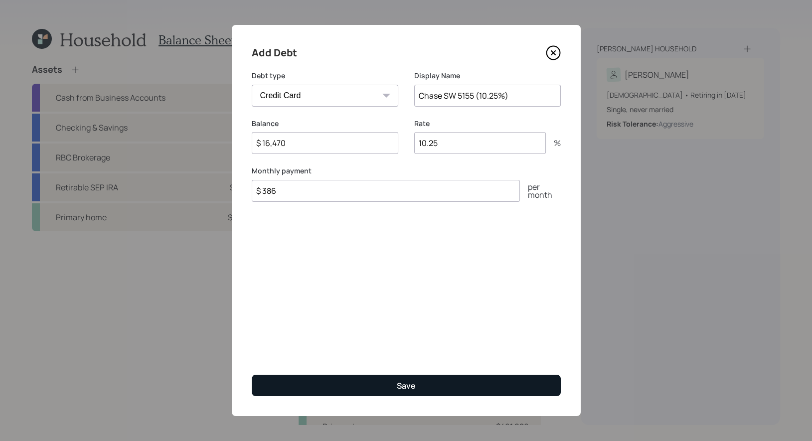
type input "10.25"
click at [382, 386] on button "Save" at bounding box center [406, 385] width 309 height 21
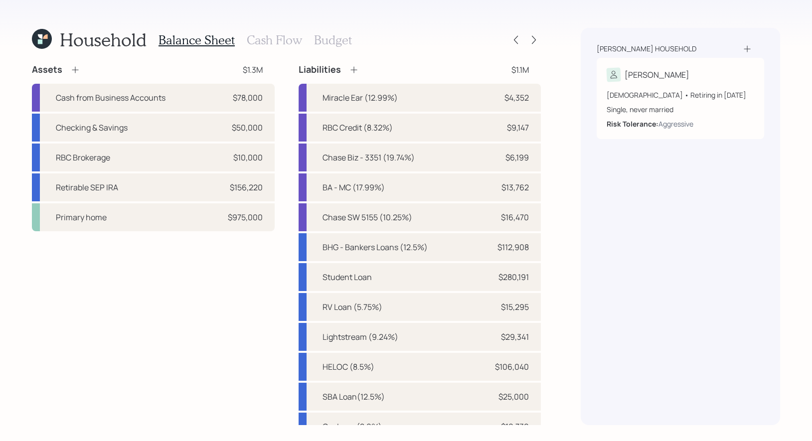
click at [35, 37] on icon at bounding box center [42, 39] width 20 height 20
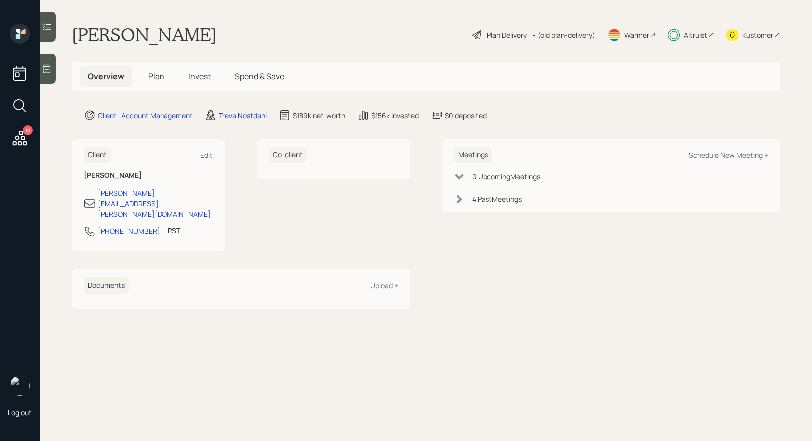
click at [197, 77] on span "Invest" at bounding box center [199, 76] width 22 height 11
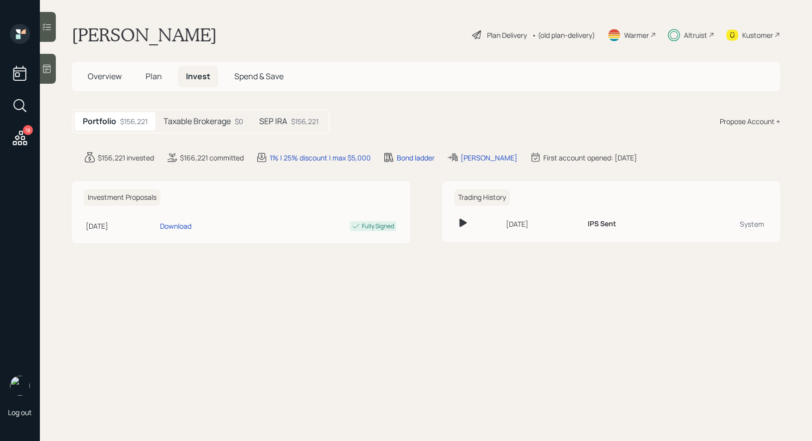
click at [282, 123] on h5 "SEP IRA" at bounding box center [273, 121] width 28 height 9
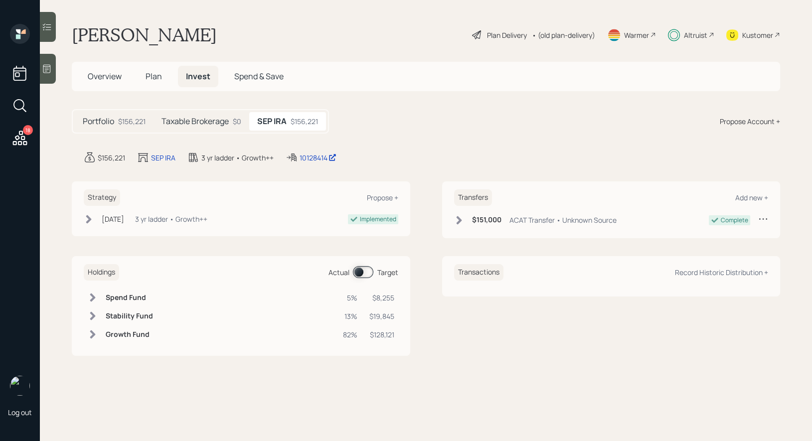
click at [359, 274] on span at bounding box center [363, 272] width 20 height 12
click at [365, 273] on span at bounding box center [363, 272] width 20 height 12
click at [361, 273] on span at bounding box center [363, 272] width 20 height 12
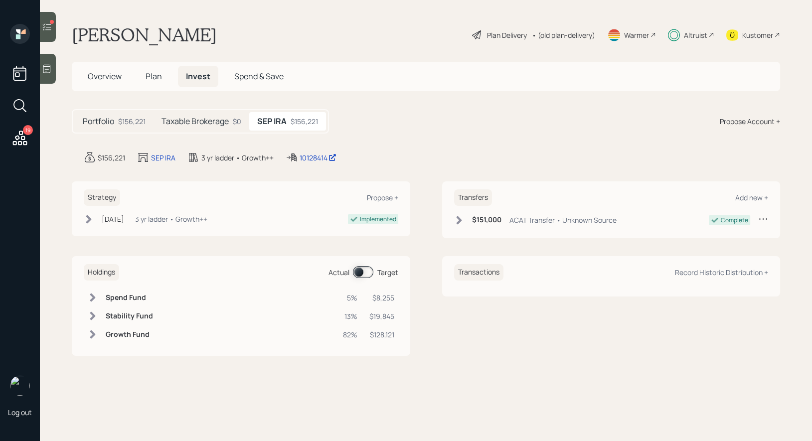
click at [45, 30] on icon at bounding box center [47, 27] width 10 height 10
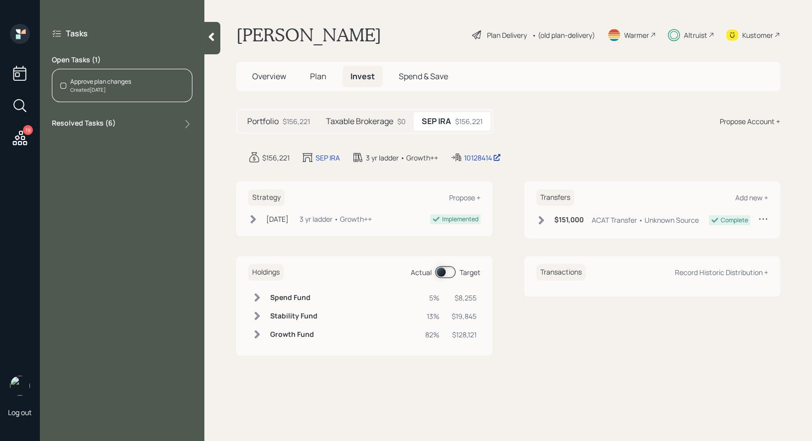
click at [144, 80] on div "Approve plan changes Created Today" at bounding box center [122, 85] width 141 height 33
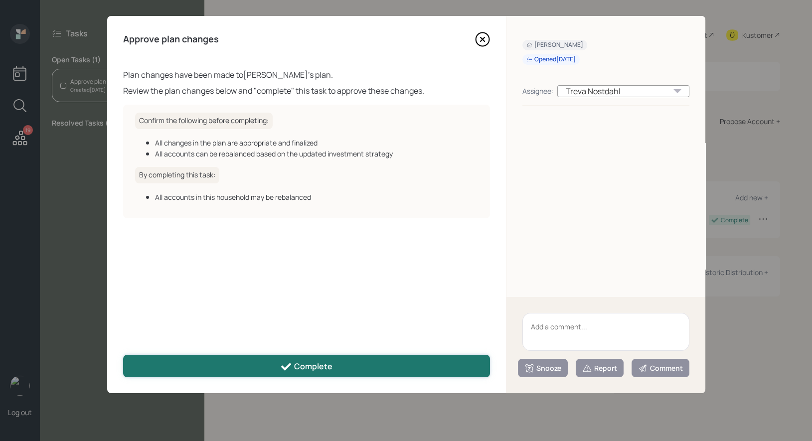
click at [344, 366] on button "Complete" at bounding box center [306, 366] width 367 height 22
